Goal: Transaction & Acquisition: Purchase product/service

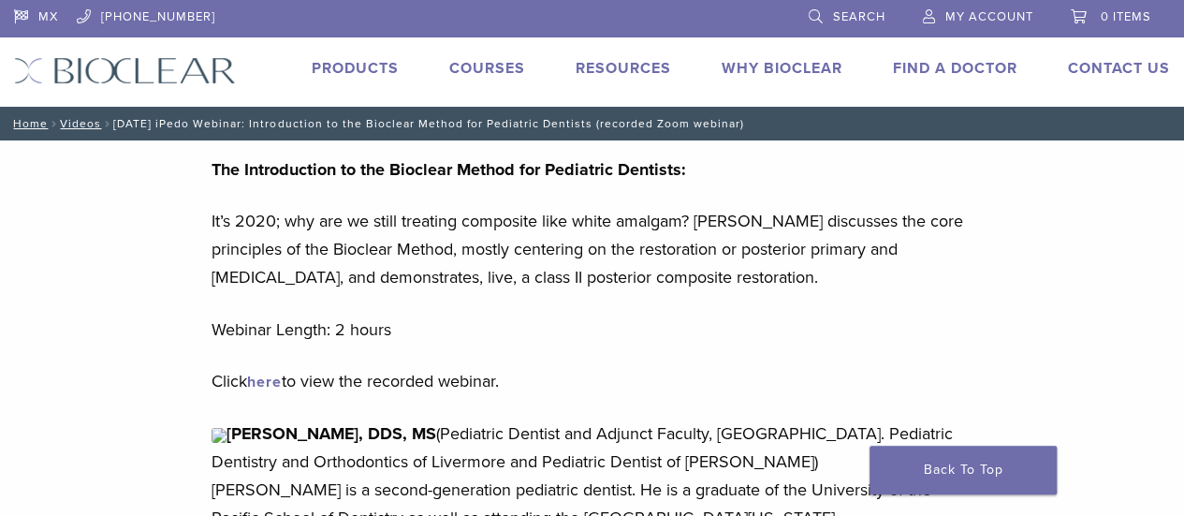
click at [496, 65] on link "Courses" at bounding box center [487, 68] width 76 height 19
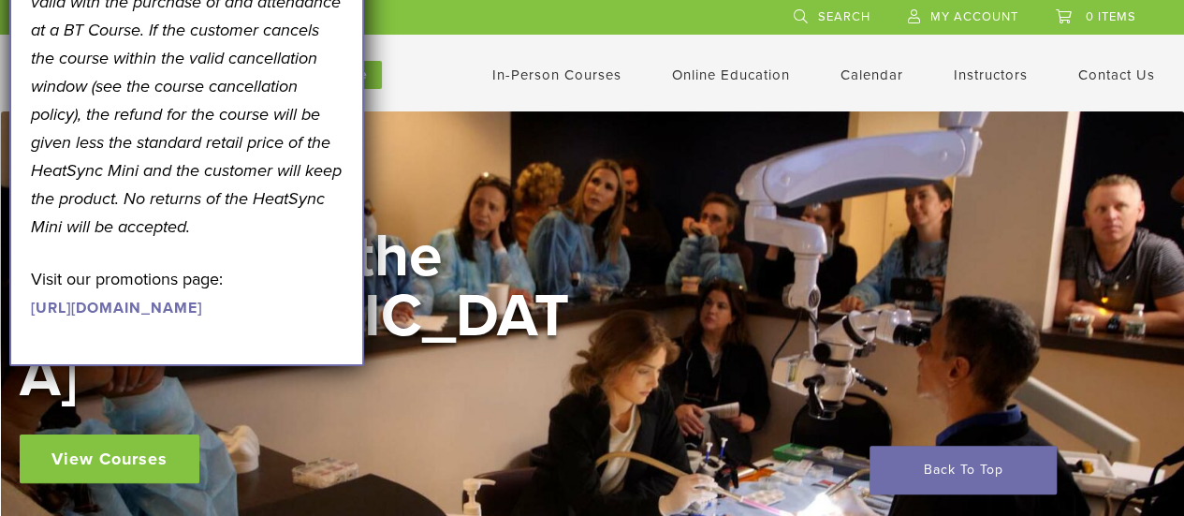
click at [285, 94] on p "*Note: Free HeatSync Mini offer is only valid with the purchase of and attendan…" at bounding box center [187, 100] width 312 height 281
click at [413, 91] on div "In-Person Courses Online Education Interactive Self Guided Calendar Instructors…" at bounding box center [775, 75] width 815 height 36
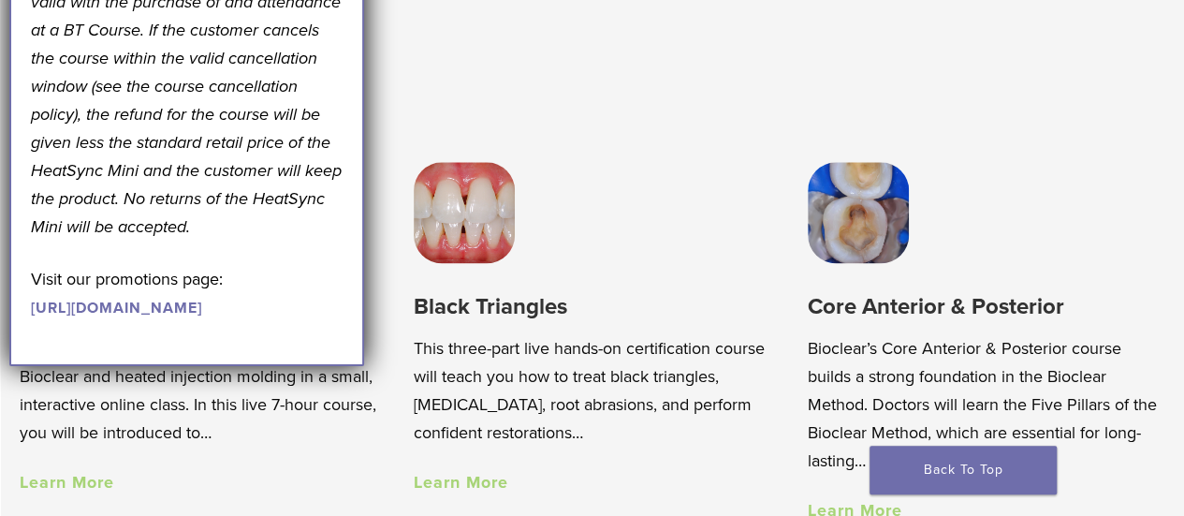
scroll to position [1111, 0]
click at [152, 317] on link "https://pages.bioclearmatrix.com/Bioclear-Product-Promotion-Page" at bounding box center [116, 307] width 171 height 19
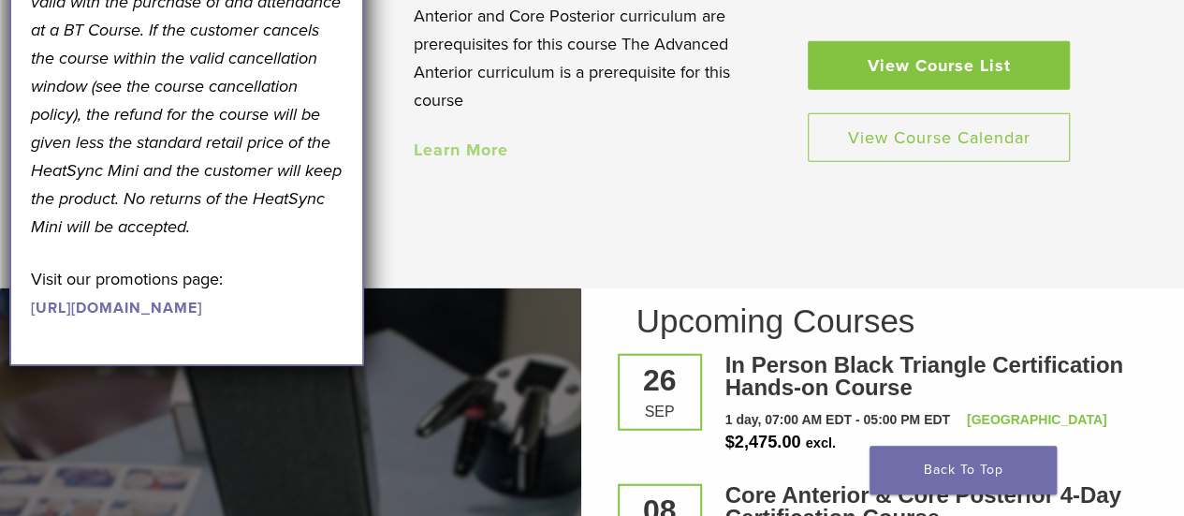
scroll to position [2209, 0]
click at [960, 40] on link "View Course List" at bounding box center [938, 64] width 262 height 49
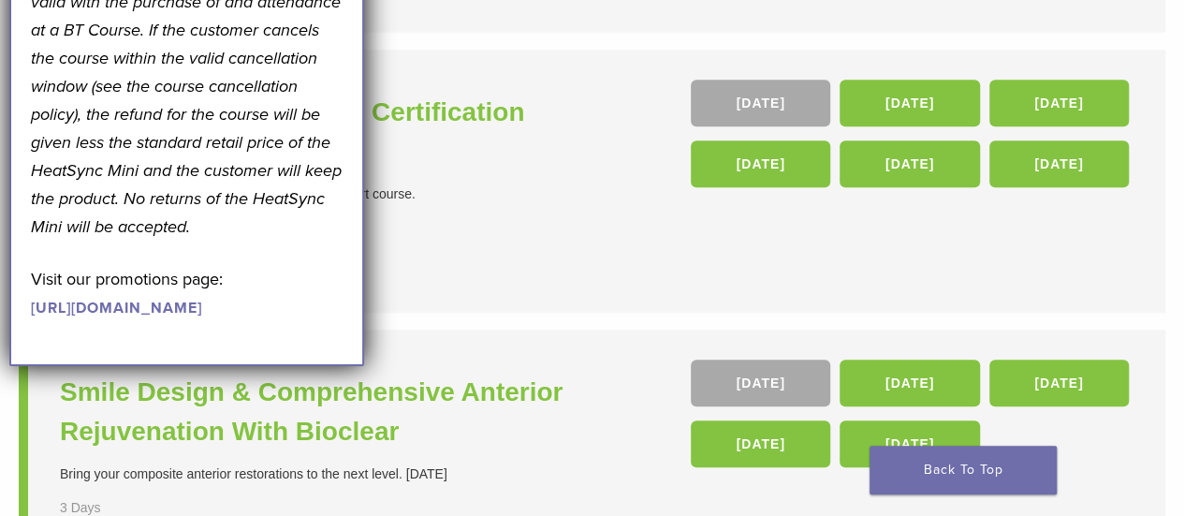
scroll to position [739, 0]
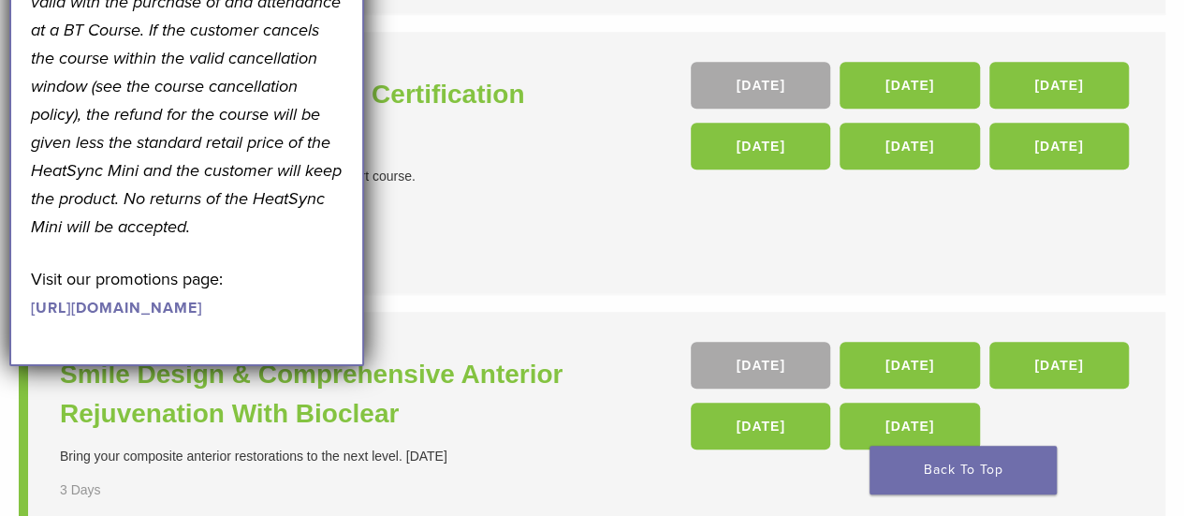
click at [604, 259] on li "In Person Black Triangle Certification Hands-on Course The Black Triangle Certi…" at bounding box center [592, 163] width 1146 height 263
click at [631, 233] on li "In Person Black Triangle Certification Hands-on Course The Black Triangle Certi…" at bounding box center [592, 163] width 1146 height 263
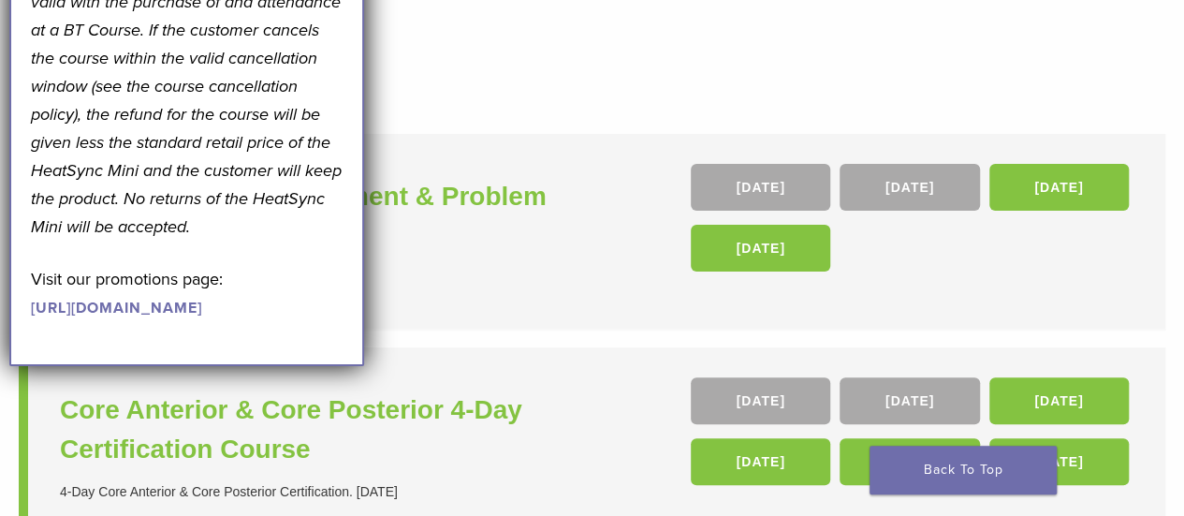
scroll to position [0, 0]
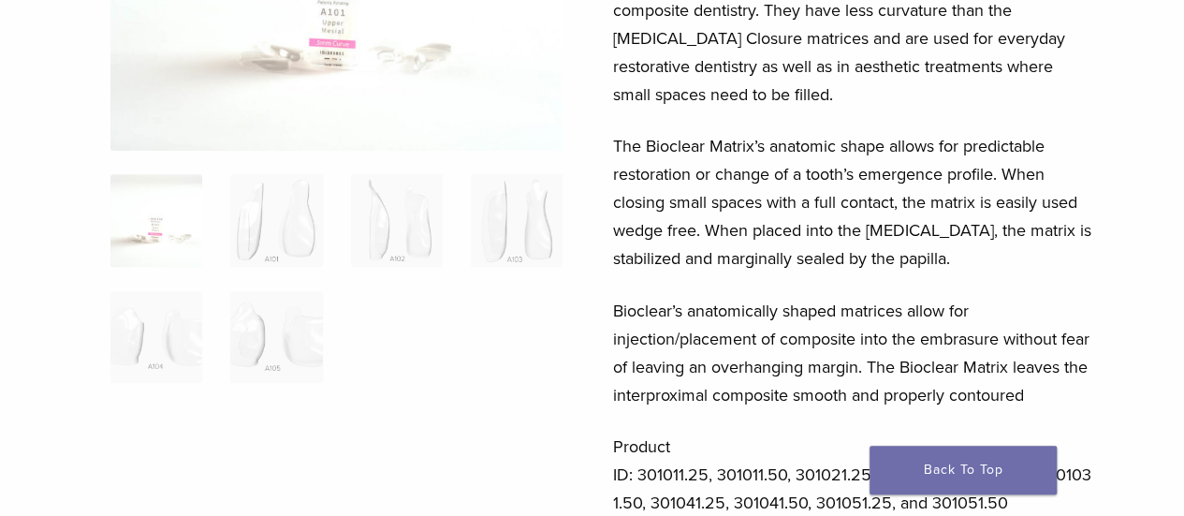
scroll to position [323, 0]
click at [528, 246] on img at bounding box center [517, 219] width 92 height 92
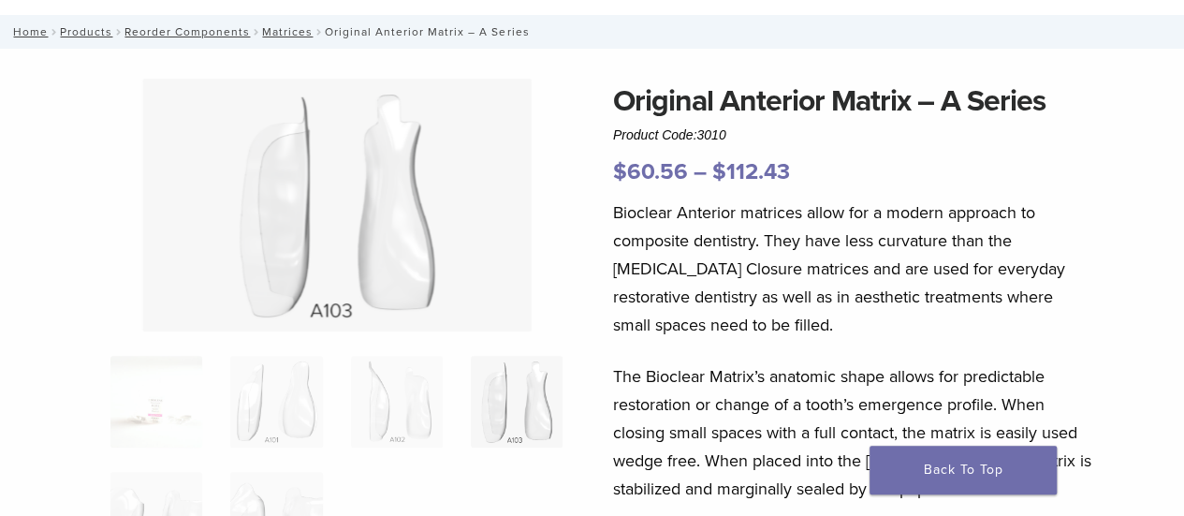
scroll to position [80, 0]
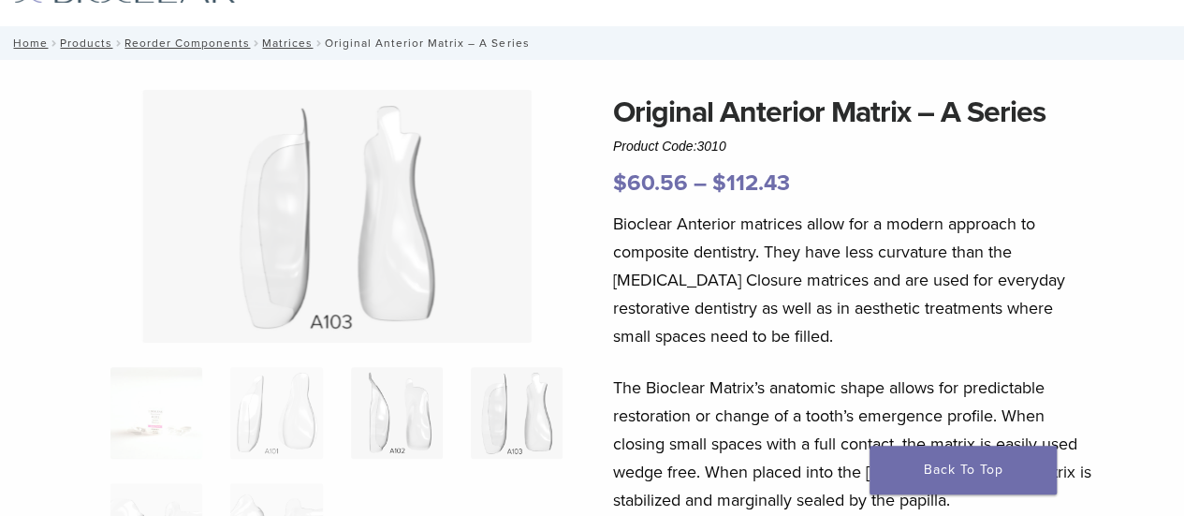
click at [399, 395] on img at bounding box center [397, 413] width 92 height 92
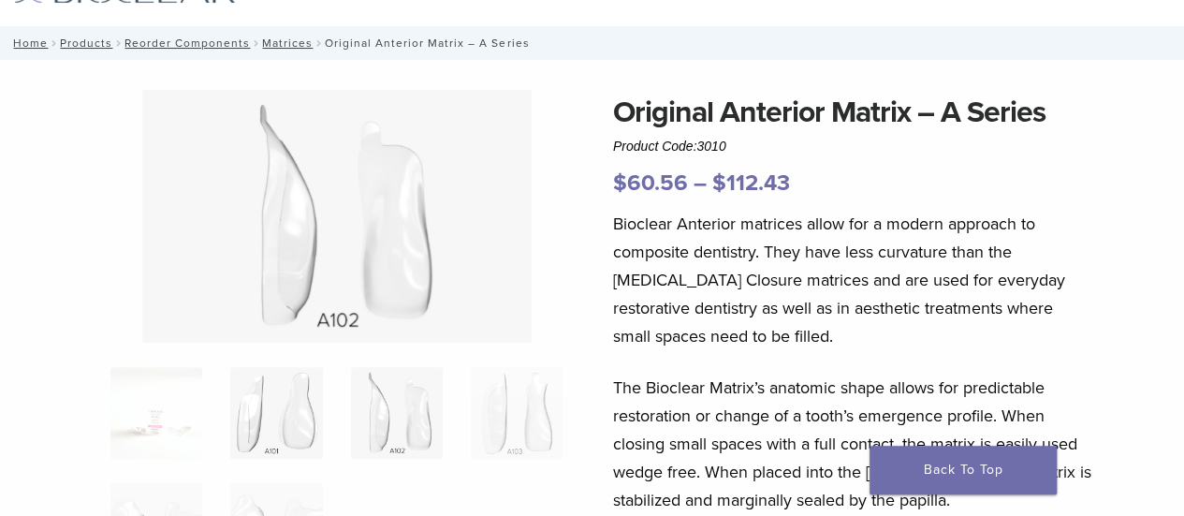
click at [301, 422] on img at bounding box center [276, 413] width 92 height 92
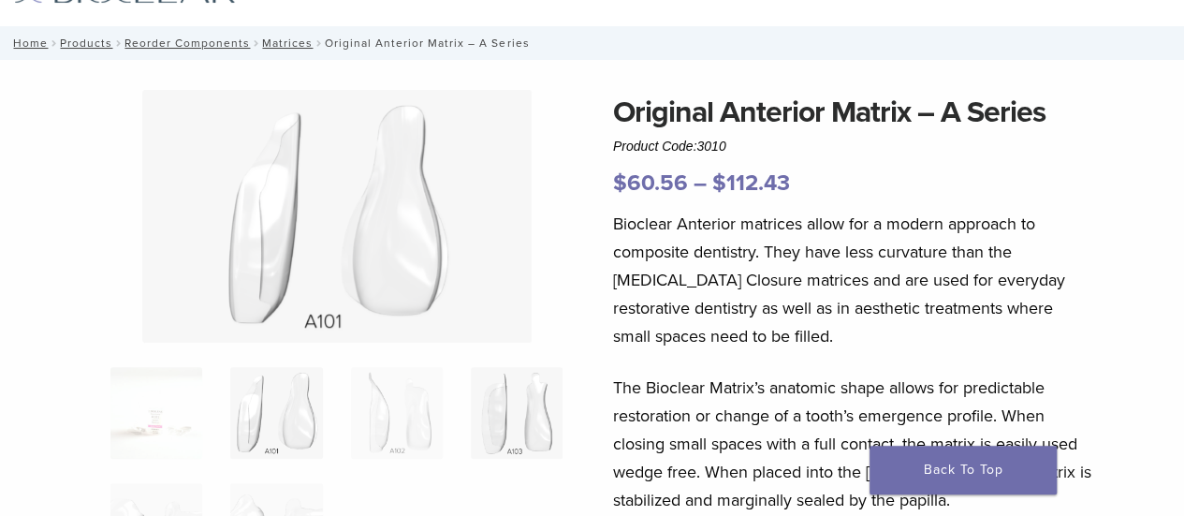
click at [536, 409] on img at bounding box center [517, 413] width 92 height 92
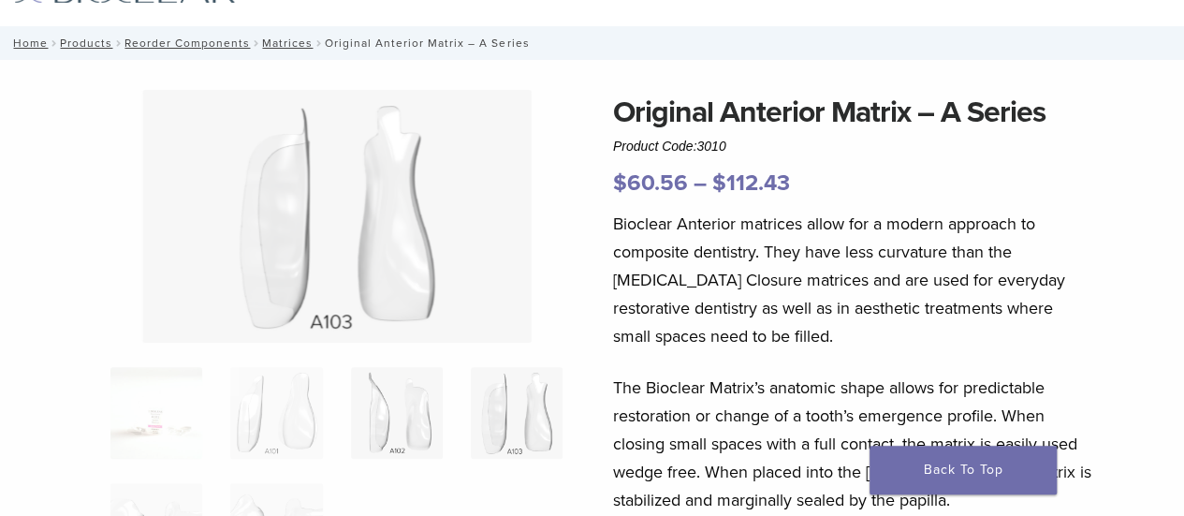
click at [409, 412] on img at bounding box center [397, 413] width 92 height 92
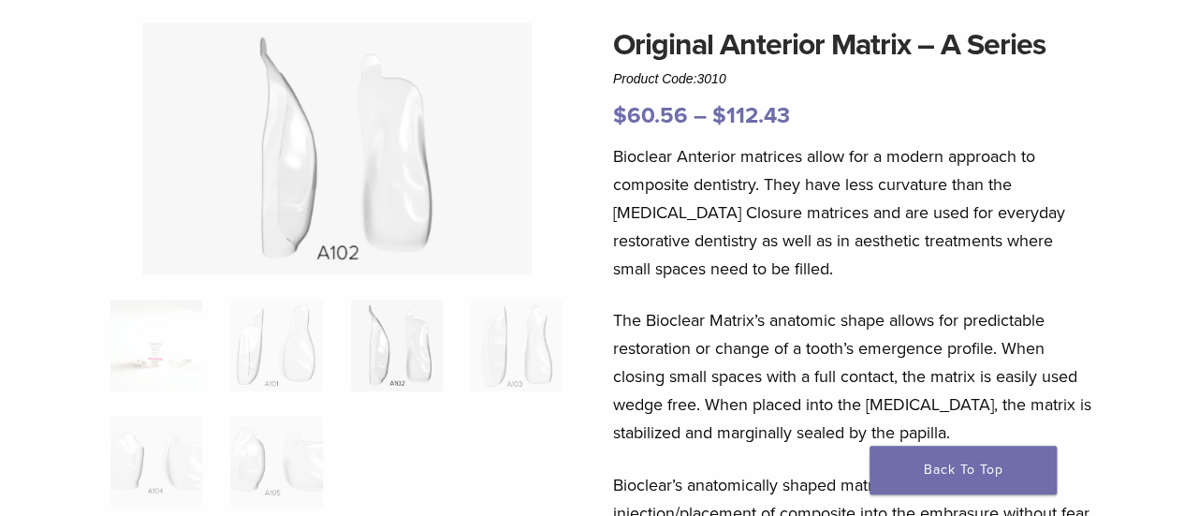
scroll to position [200, 0]
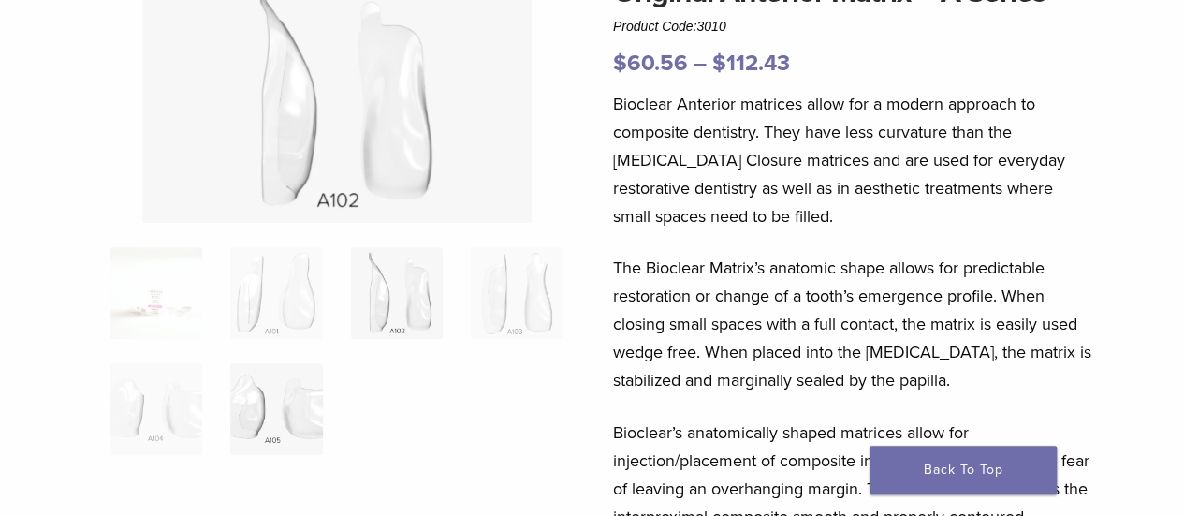
click at [266, 419] on img at bounding box center [276, 409] width 92 height 92
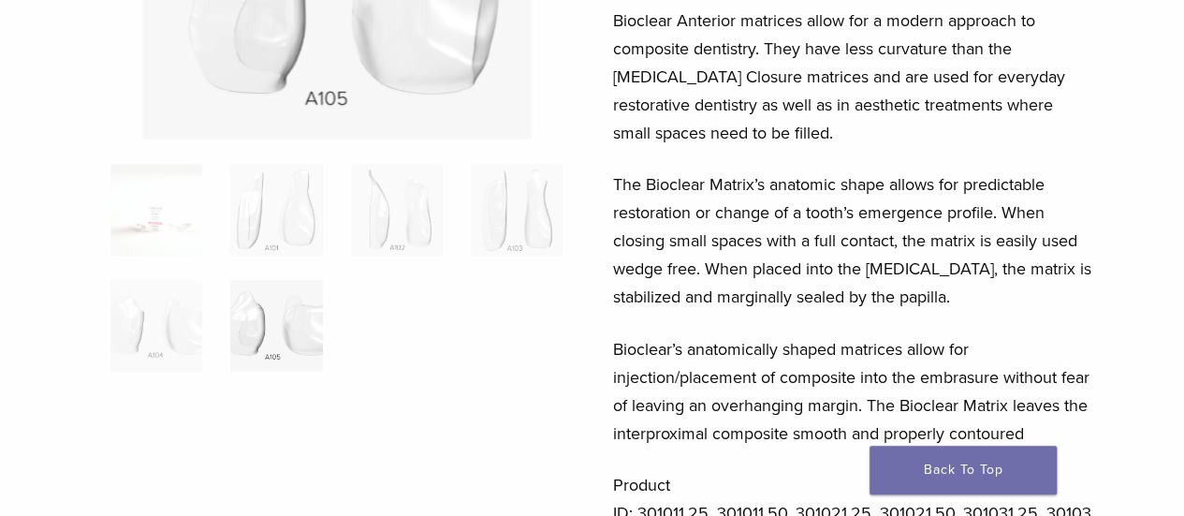
scroll to position [235, 0]
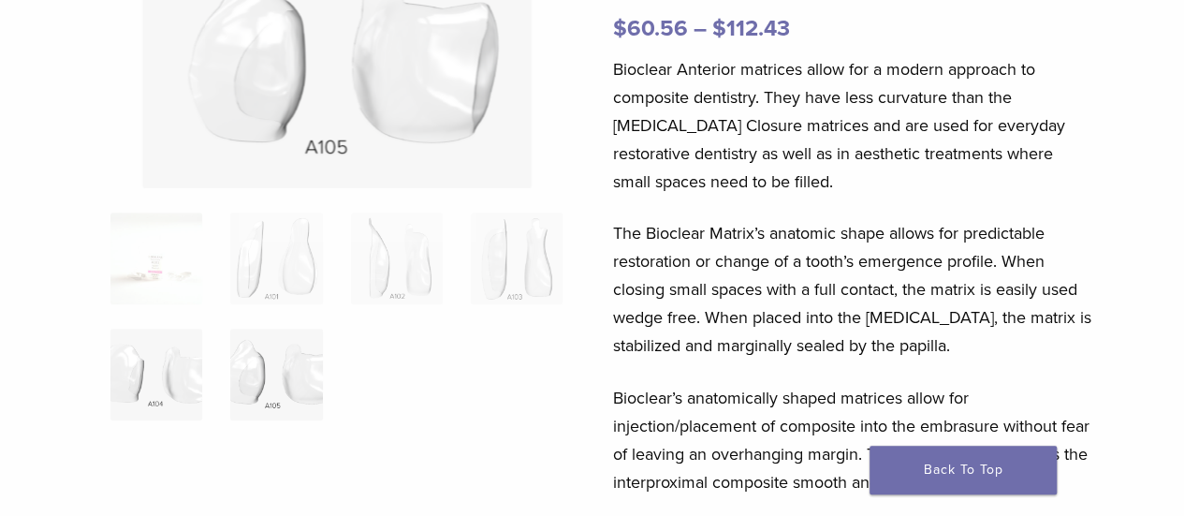
click at [169, 366] on img at bounding box center [156, 374] width 92 height 92
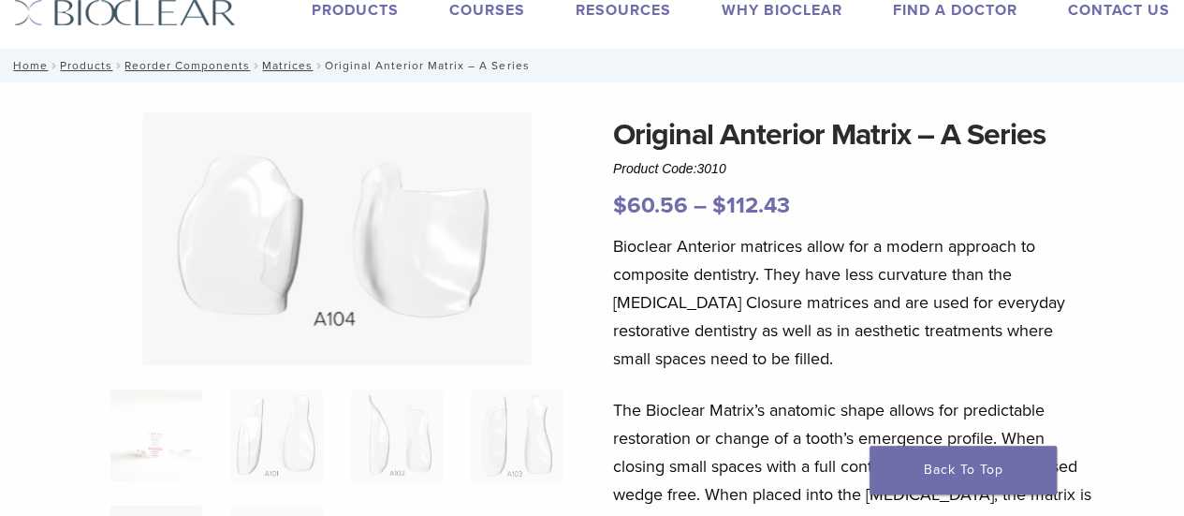
scroll to position [59, 0]
click at [274, 62] on link "Matrices" at bounding box center [287, 64] width 51 height 13
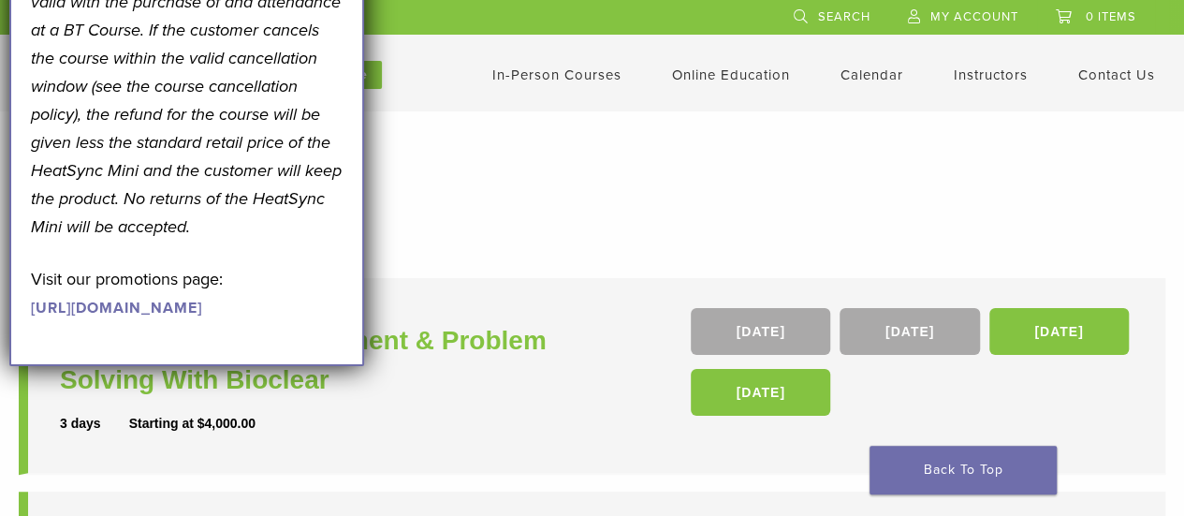
click at [526, 262] on form "**********" at bounding box center [592, 245] width 1146 height 38
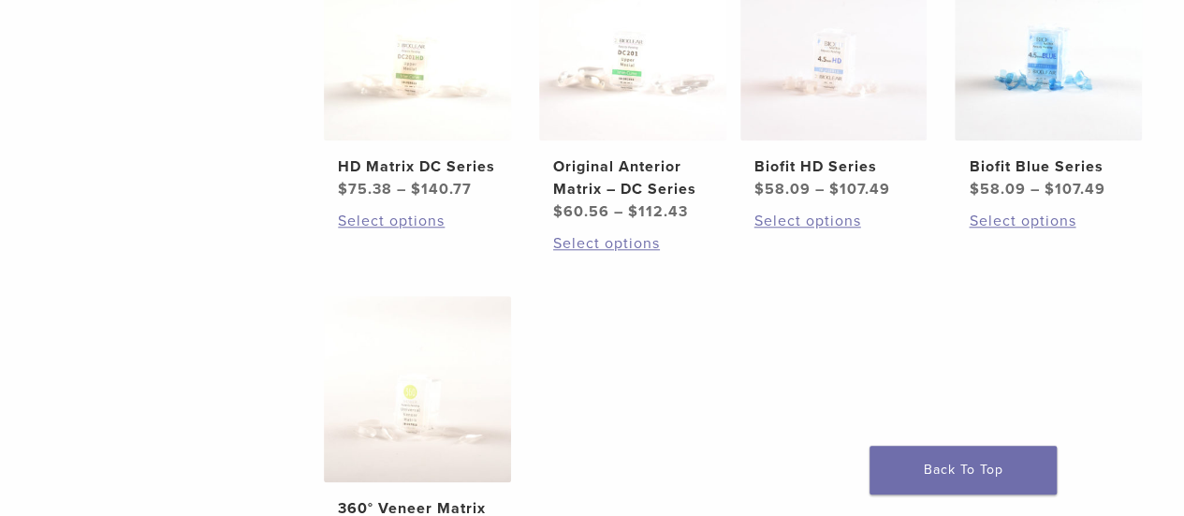
scroll to position [841, 0]
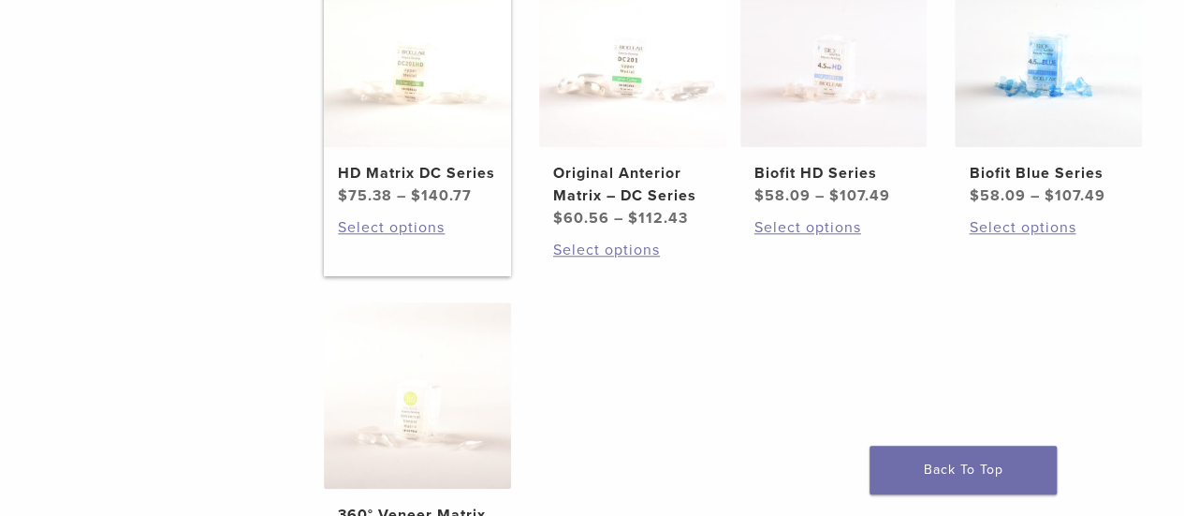
click at [405, 100] on img at bounding box center [417, 53] width 187 height 187
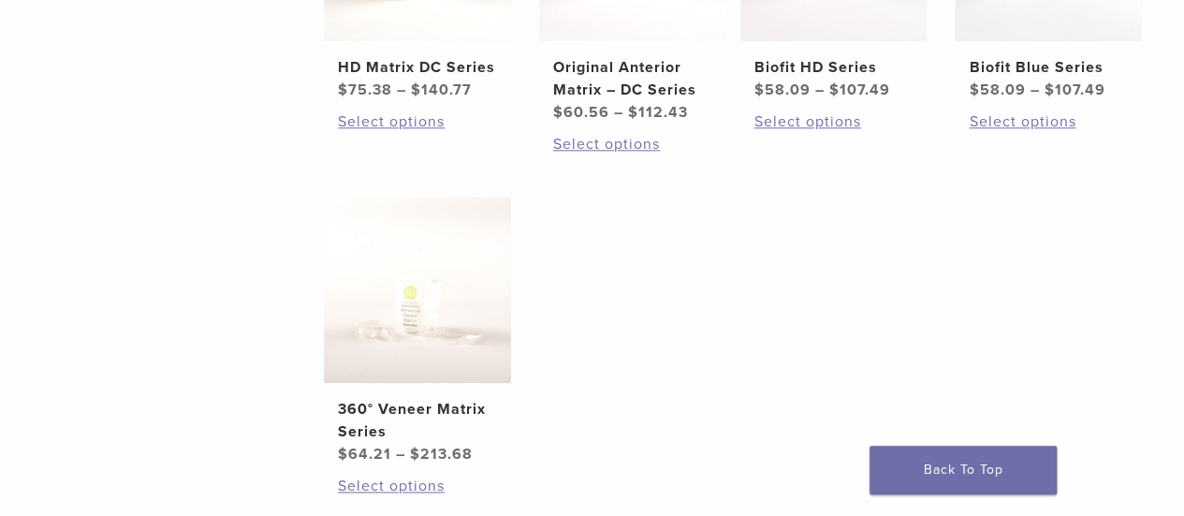
scroll to position [946, 0]
click at [487, 345] on img at bounding box center [417, 290] width 187 height 187
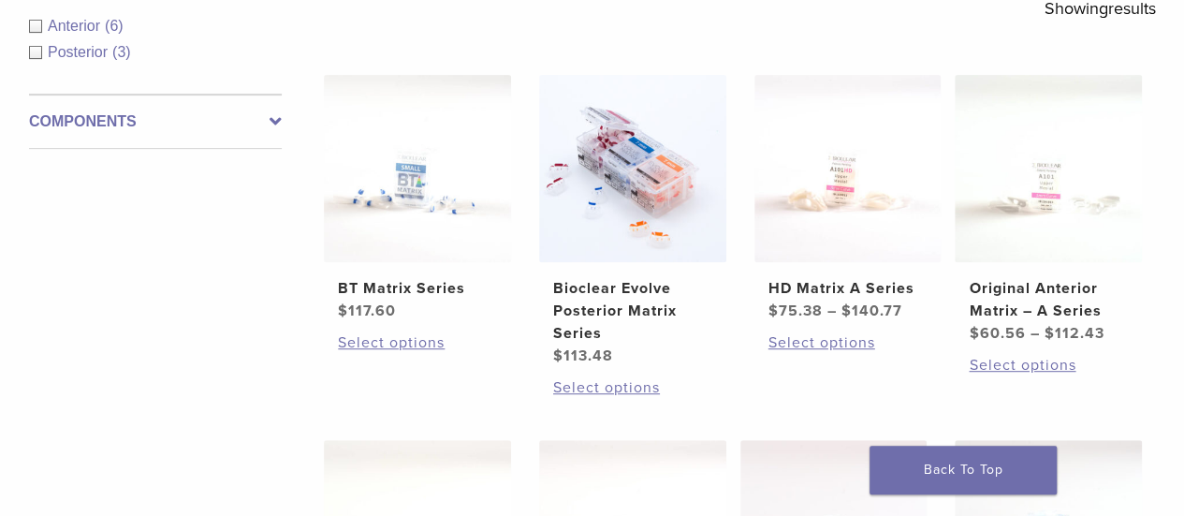
scroll to position [399, 0]
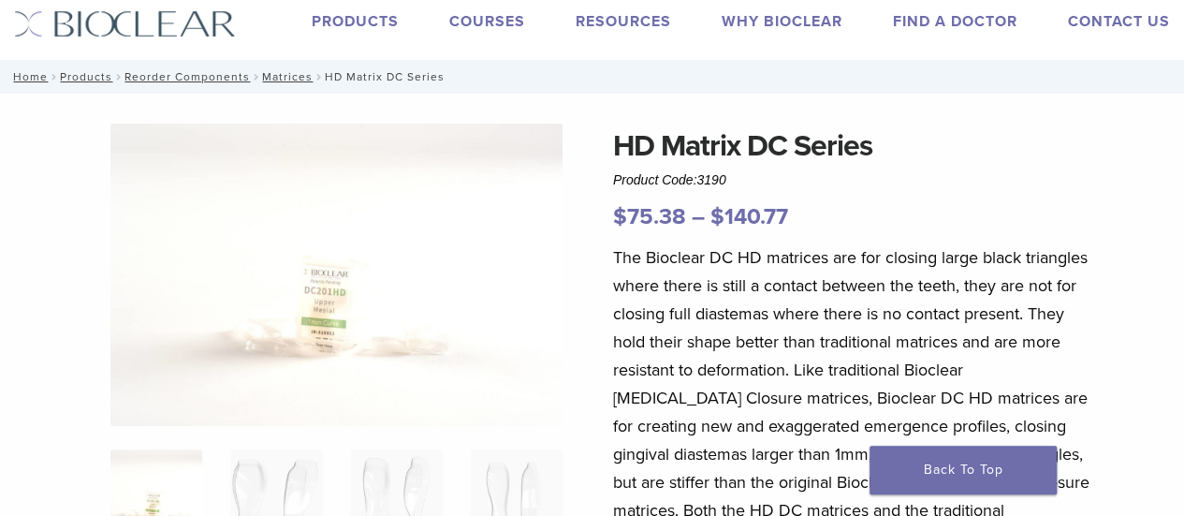
scroll to position [170, 0]
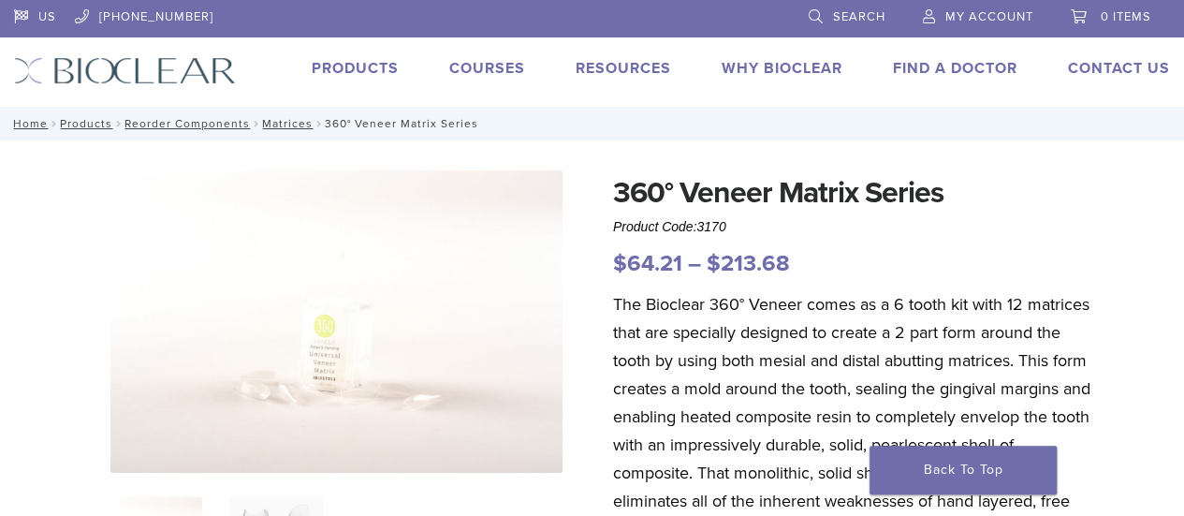
scroll to position [130, 0]
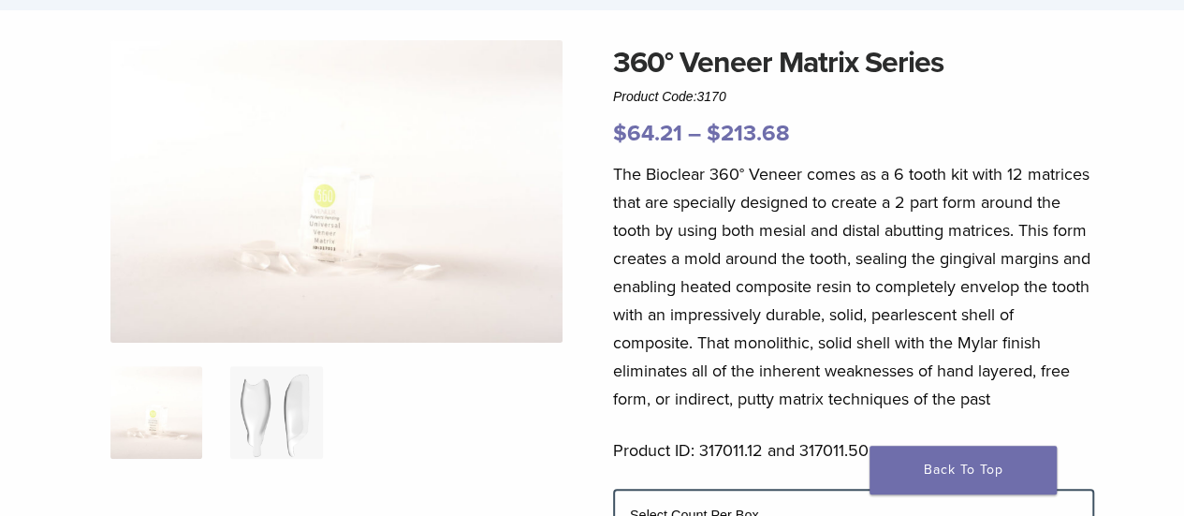
click at [276, 407] on img at bounding box center [276, 412] width 92 height 92
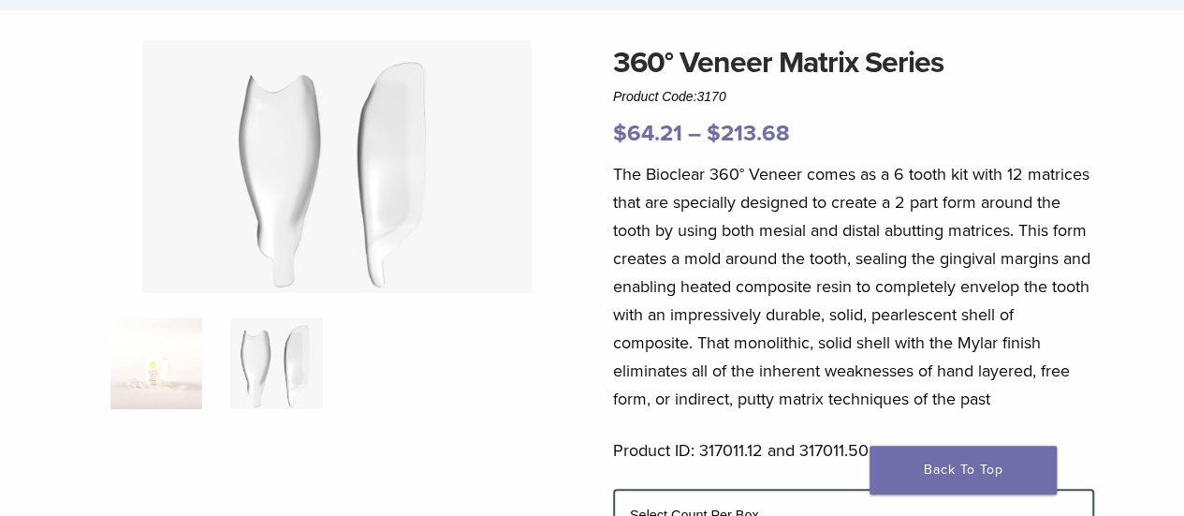
click at [169, 370] on img at bounding box center [156, 363] width 92 height 92
